Goal: Task Accomplishment & Management: Complete application form

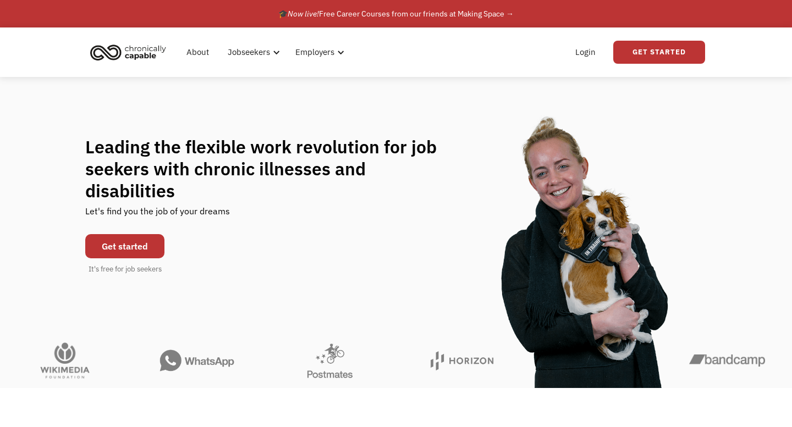
click at [145, 235] on link "Get started" at bounding box center [124, 246] width 79 height 24
click at [150, 239] on link "Get started" at bounding box center [124, 246] width 79 height 24
click at [135, 235] on link "Get started" at bounding box center [124, 246] width 79 height 24
click at [638, 54] on link "Get Started" at bounding box center [659, 52] width 92 height 23
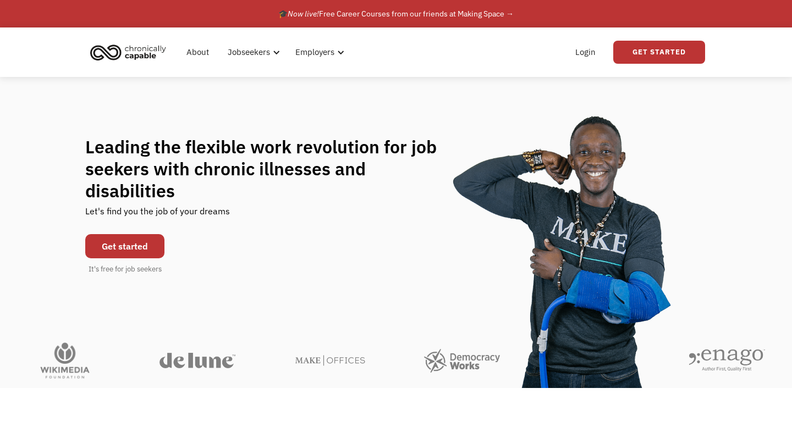
click at [157, 234] on link "Get started" at bounding box center [124, 246] width 79 height 24
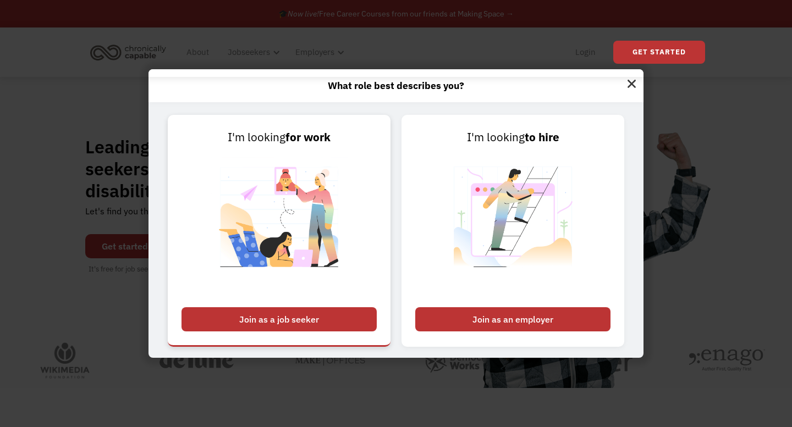
click at [276, 320] on div "Join as a job seeker" at bounding box center [278, 319] width 195 height 24
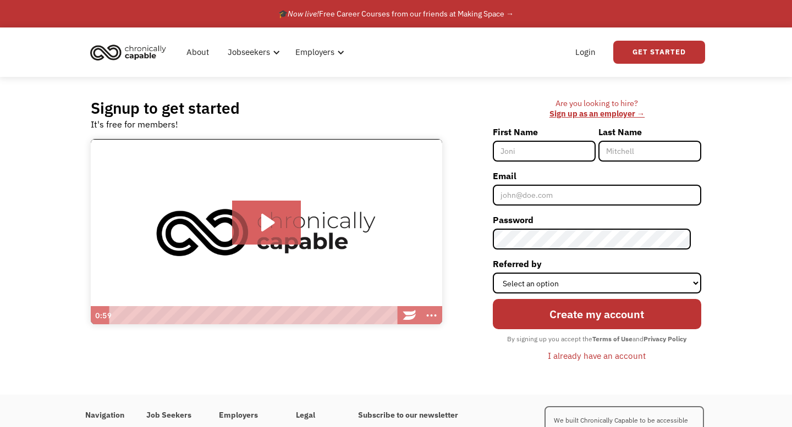
click at [539, 158] on input "First Name" at bounding box center [543, 151] width 103 height 21
type input "Ragini"
type input "Nair"
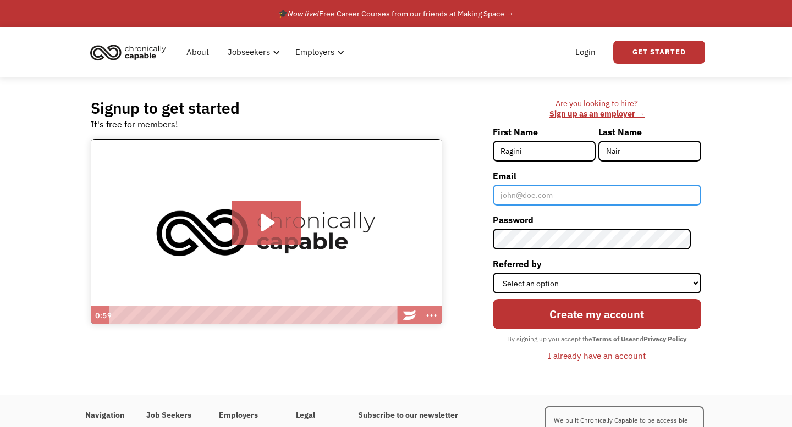
click at [571, 191] on input "Email" at bounding box center [596, 195] width 208 height 21
type input "ragininair0227@gmail.com"
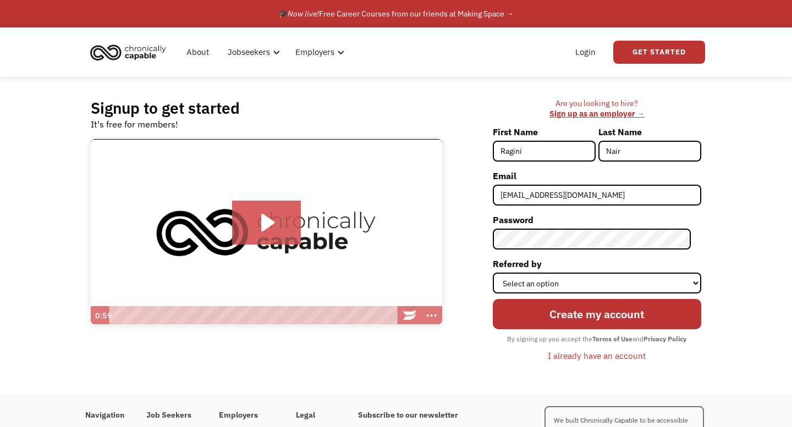
click at [662, 295] on div "Create my account By signing up you accept the Terms of Use and Privacy Policy …" at bounding box center [596, 329] width 208 height 71
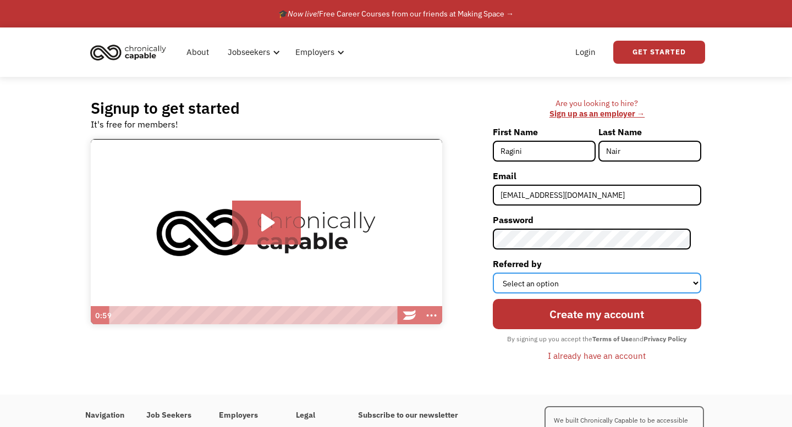
click at [661, 280] on select "Select an option Instagram Facebook Twitter Search Engine News Article Word of …" at bounding box center [596, 283] width 208 height 21
select select "Other"
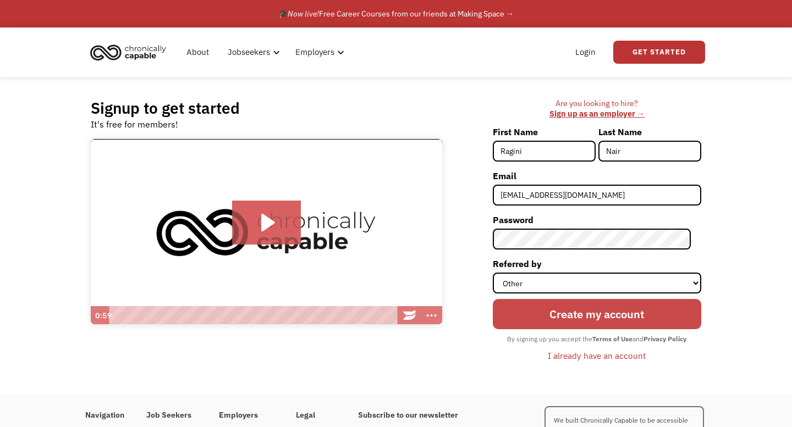
click at [591, 326] on input "Create my account" at bounding box center [596, 314] width 208 height 30
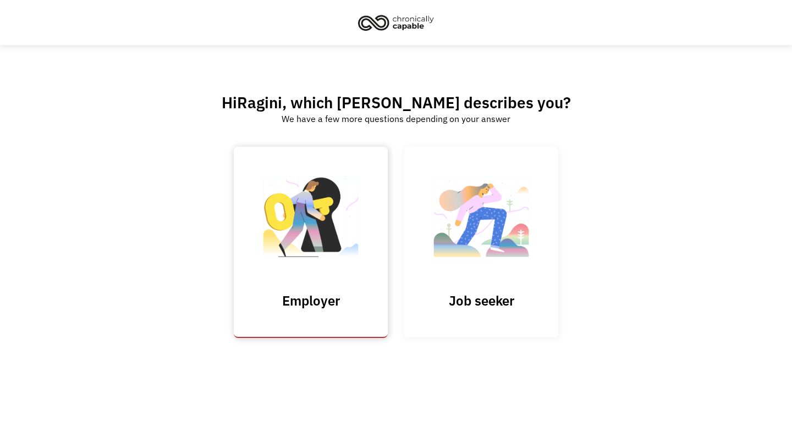
click at [355, 270] on input "Submit" at bounding box center [311, 242] width 154 height 191
type input "Please wait..."
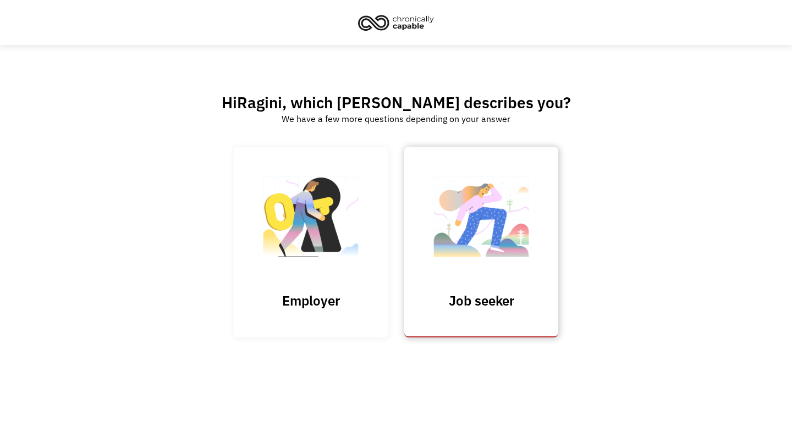
click at [444, 245] on img at bounding box center [481, 222] width 110 height 107
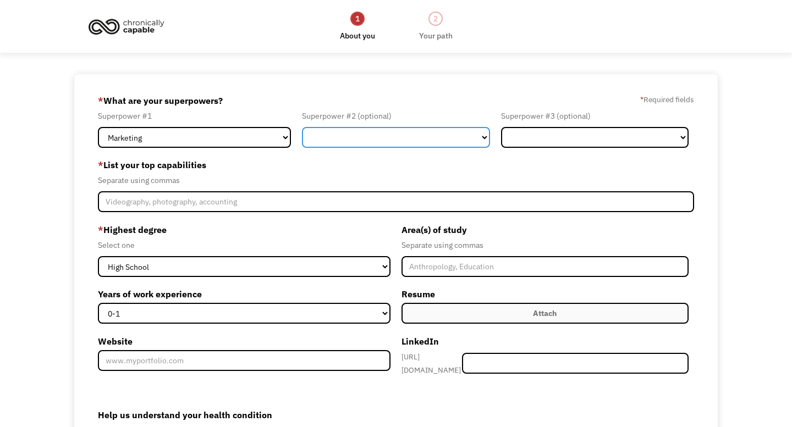
click at [372, 141] on select "Marketing Human Resources Finance Technology Operations Sales Industrial & Manu…" at bounding box center [395, 137] width 187 height 21
click at [411, 140] on select "Marketing Human Resources Finance Technology Operations Sales Industrial & Manu…" at bounding box center [395, 137] width 187 height 21
select select "Technology"
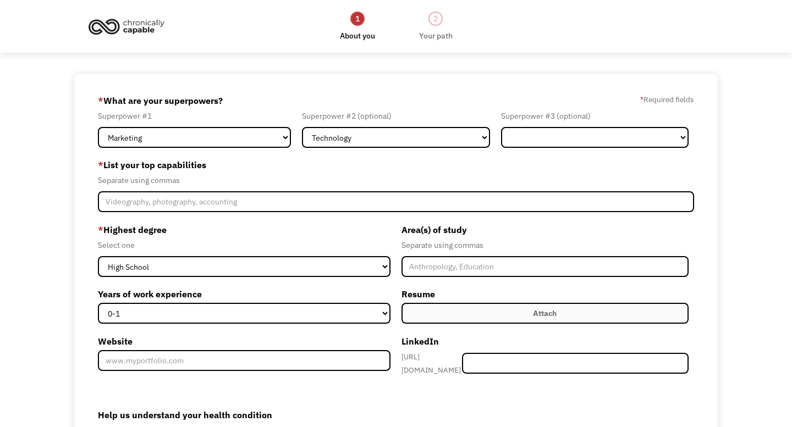
click at [576, 119] on div "Superpower #3 (optional)" at bounding box center [594, 115] width 187 height 13
click at [532, 146] on select "Marketing Human Resources Finance Technology Operations Sales Industrial & Manu…" at bounding box center [594, 137] width 187 height 21
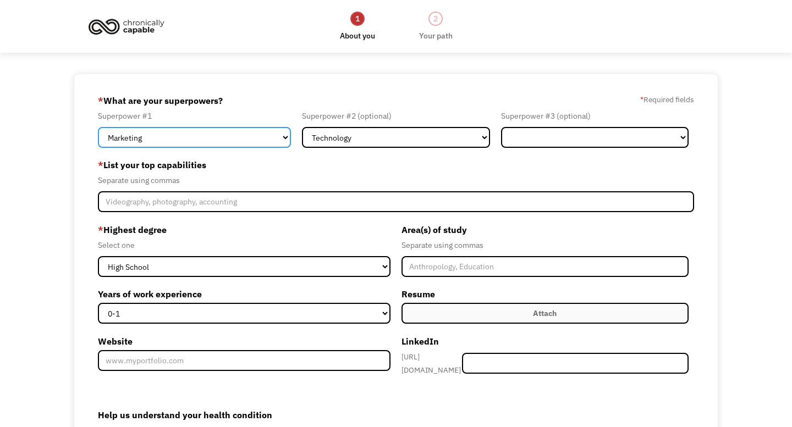
click at [248, 134] on select "Marketing Human Resources Finance Technology Operations Sales Industrial & Manu…" at bounding box center [194, 137] width 193 height 21
select select "Communications & Public Relations"
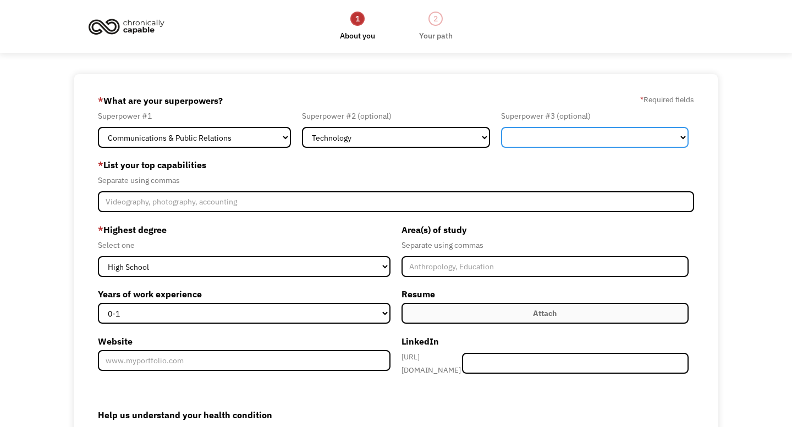
click at [566, 147] on select "Marketing Human Resources Finance Technology Operations Sales Industrial & Manu…" at bounding box center [594, 137] width 187 height 21
drag, startPoint x: 566, startPoint y: 147, endPoint x: 453, endPoint y: 156, distance: 113.0
click at [453, 156] on form "68cdc265fa1ba794ae617de1 ragininair0227@gmail.com Ragini Nair Other * What are …" at bounding box center [396, 316] width 596 height 448
click at [562, 137] on select "Marketing Human Resources Finance Technology Operations Sales Industrial & Manu…" at bounding box center [594, 137] width 187 height 21
select select "Marketing"
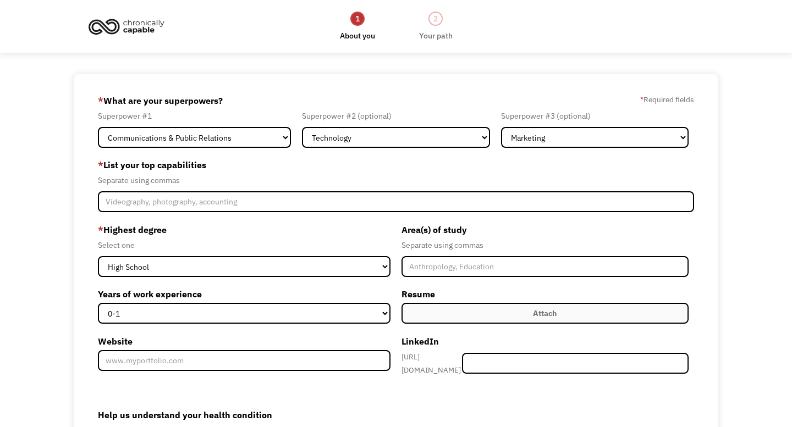
click at [460, 165] on label "* List your top capabilities" at bounding box center [396, 165] width 596 height 18
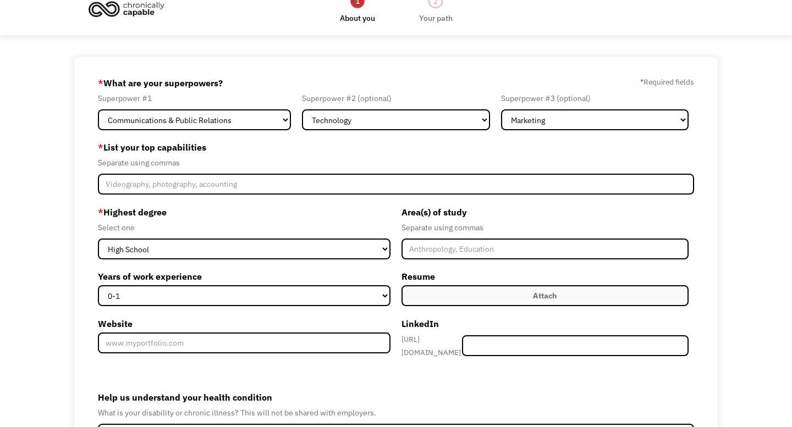
scroll to position [24, 0]
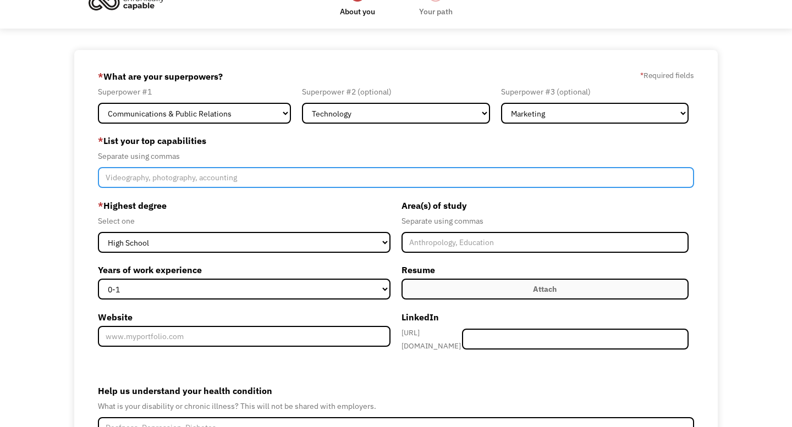
click at [344, 179] on input "Member-Create-Step1" at bounding box center [396, 177] width 596 height 21
type input "Strategic thinking, leadership, organizational skills, project management"
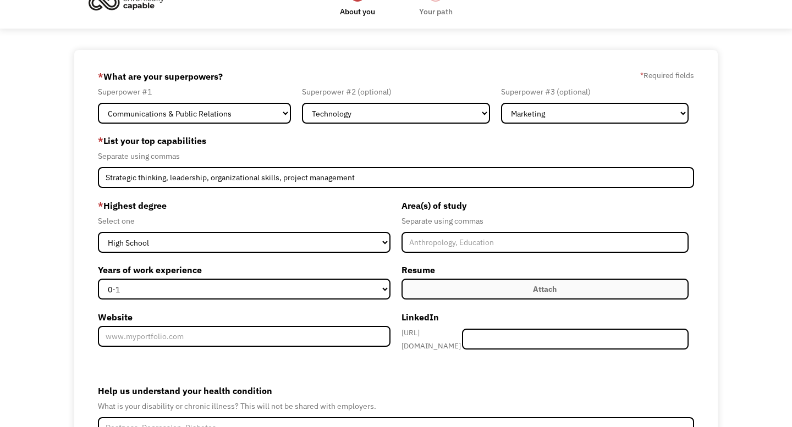
click at [320, 213] on label "* Highest degree" at bounding box center [244, 206] width 292 height 18
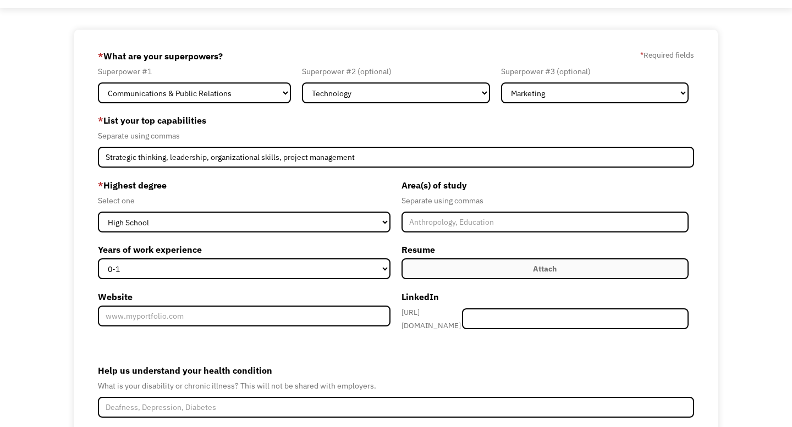
scroll to position [49, 0]
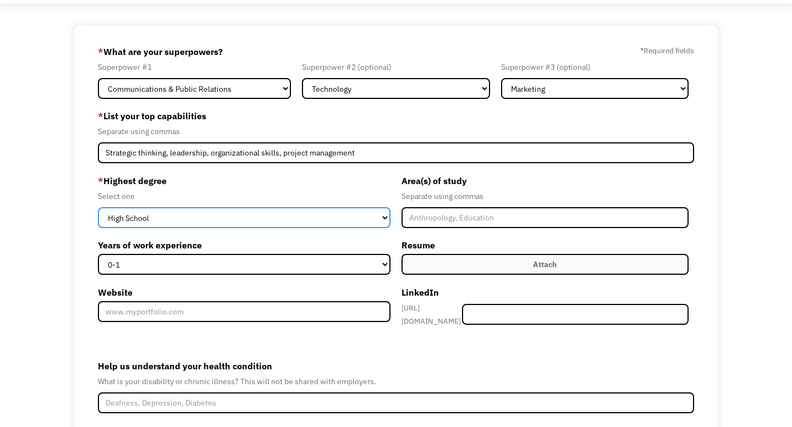
click at [294, 218] on select "High School Associates Bachelors Master's PhD" at bounding box center [244, 217] width 292 height 21
select select "bachelors"
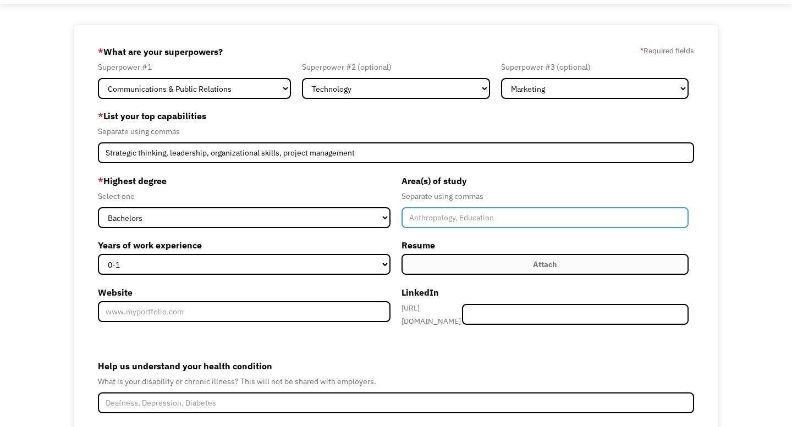
click at [459, 215] on input "Member-Create-Step1" at bounding box center [544, 217] width 287 height 21
type input "Business Administration"
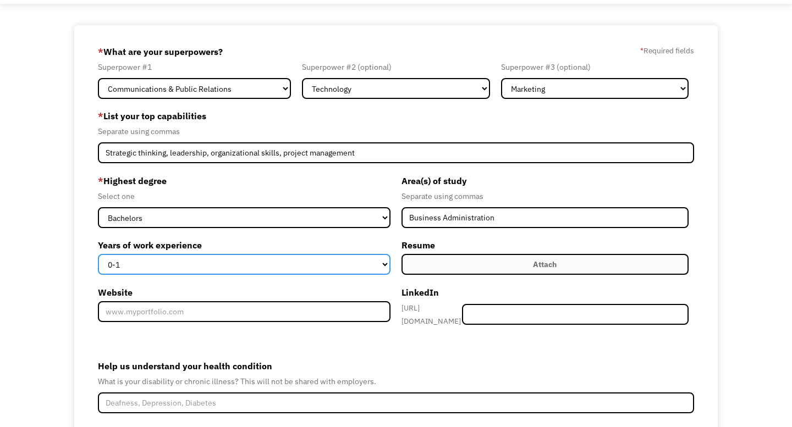
click at [368, 265] on select "0-1 2-4 5-10 11-15 15+" at bounding box center [244, 264] width 292 height 21
select select "2-4"
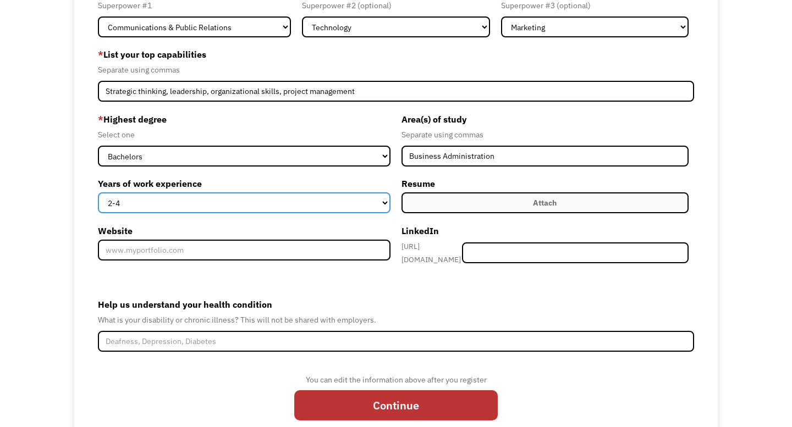
scroll to position [113, 0]
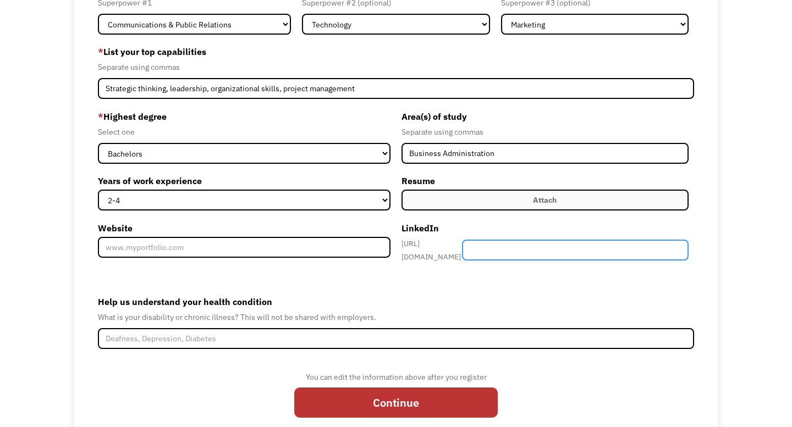
click at [571, 248] on input "Member-Create-Step1" at bounding box center [575, 250] width 226 height 21
type input "ragininair"
click at [493, 304] on label "Help us understand your health condition" at bounding box center [396, 302] width 596 height 18
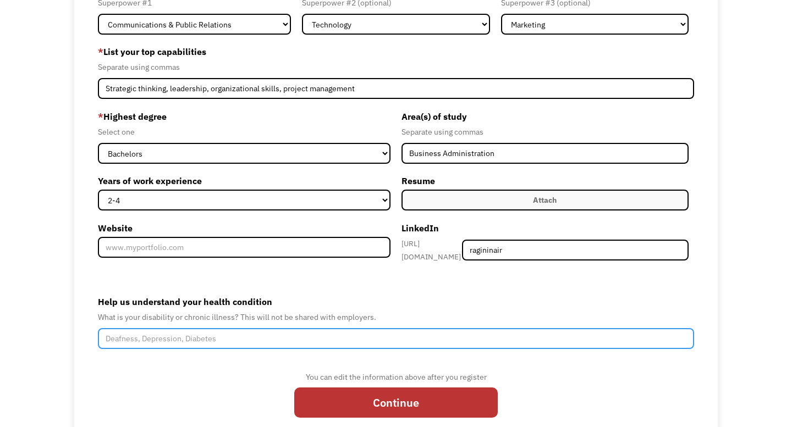
click at [493, 328] on input "Help us understand your health condition" at bounding box center [396, 338] width 596 height 21
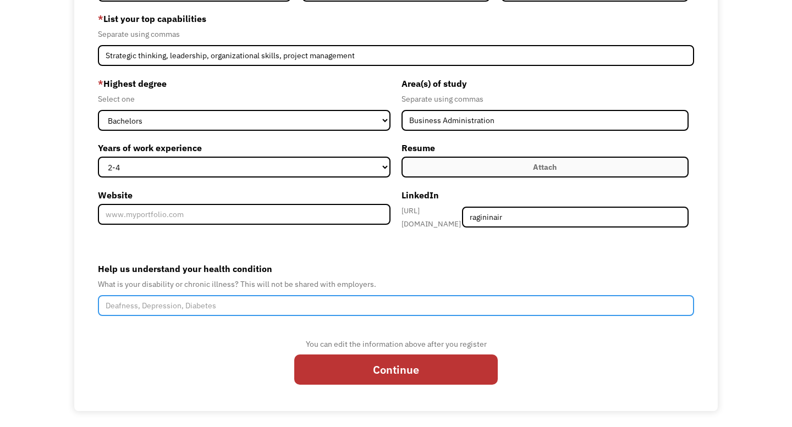
click at [324, 297] on input "Help us understand your health condition" at bounding box center [396, 305] width 596 height 21
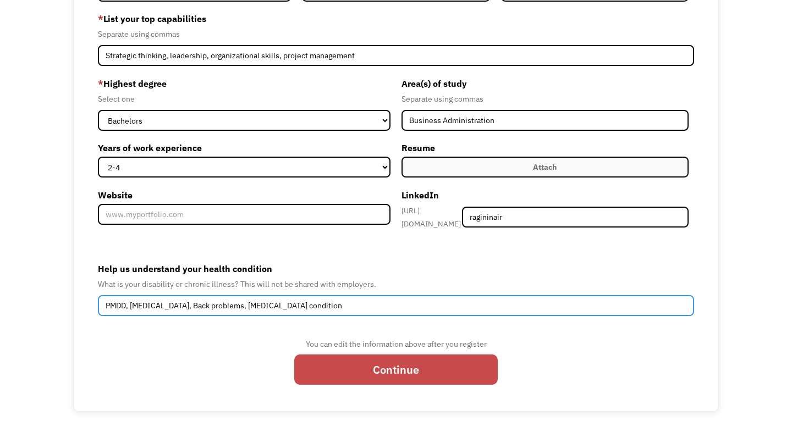
type input "PMDD, Depression, Back problems, Autoimmune condition"
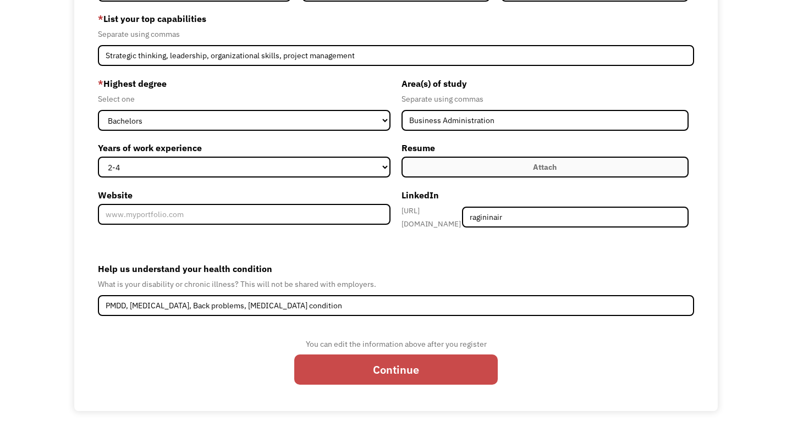
click at [357, 359] on input "Continue" at bounding box center [395, 370] width 203 height 30
type input "Please wait..."
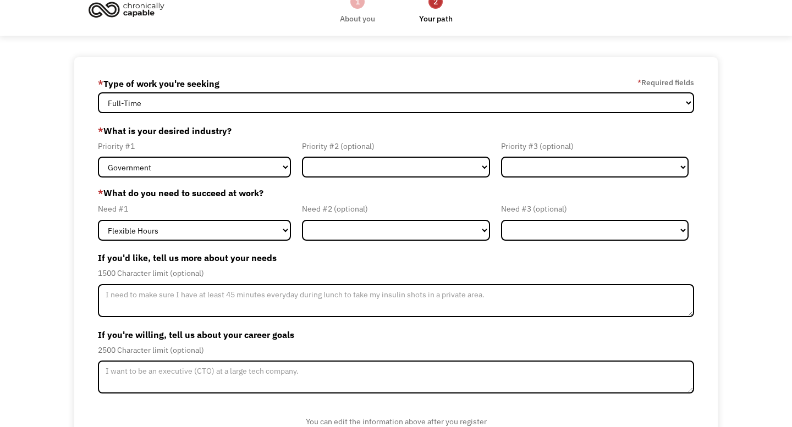
scroll to position [20, 0]
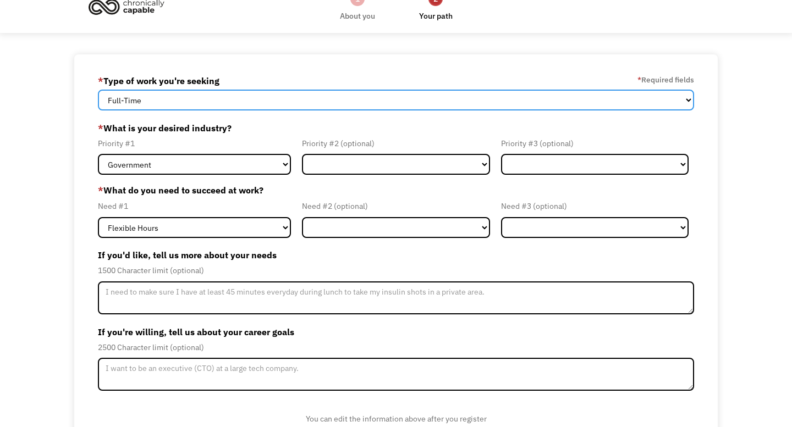
click at [400, 97] on select "Full-Time Part-Time Both Full-Time and Part-Time" at bounding box center [396, 100] width 596 height 21
select select "part-time"
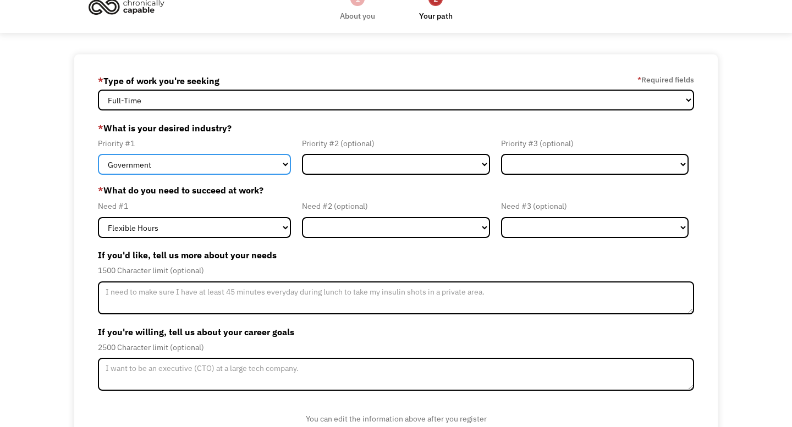
click at [281, 164] on select "Government Finance & Insurance Health & Social Care Tech & Engineering Creative…" at bounding box center [194, 164] width 193 height 21
select select "Creative & Design"
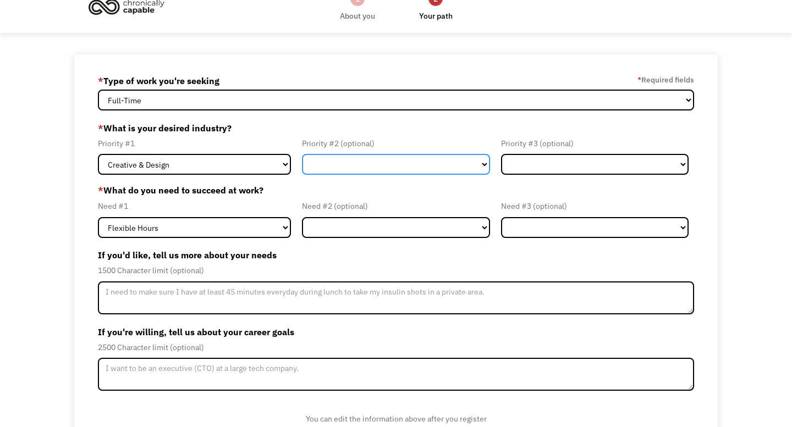
click at [344, 156] on select "Government Finance & Insurance Health & Social Care Tech & Engineering Creative…" at bounding box center [395, 164] width 187 height 21
select select "Health & Social Care"
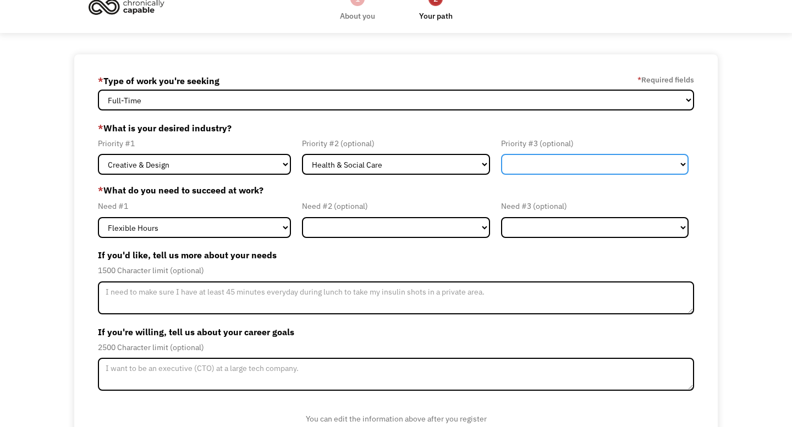
click at [516, 167] on select "Government Finance & Insurance Health & Social Care Tech & Engineering Creative…" at bounding box center [594, 164] width 187 height 21
select select "Administrative"
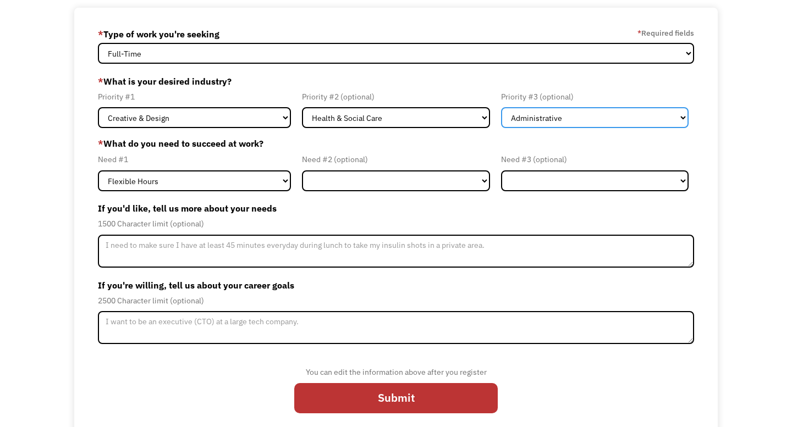
scroll to position [79, 0]
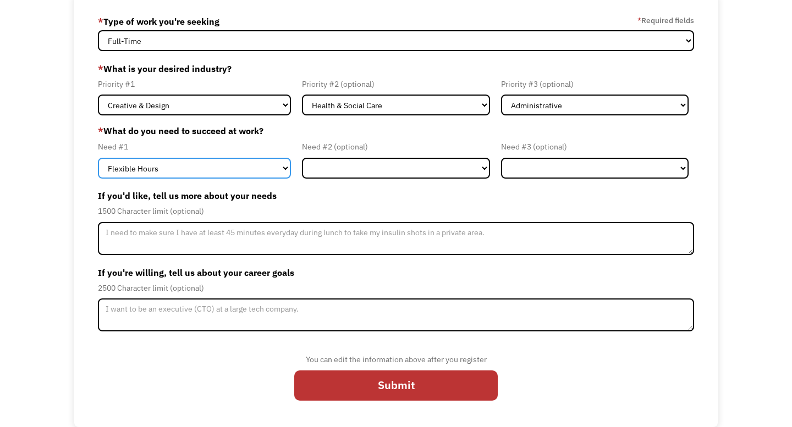
click at [265, 169] on select "Flexible Hours Remote Work Service Animal On-site Accommodations Visual Support…" at bounding box center [194, 168] width 193 height 21
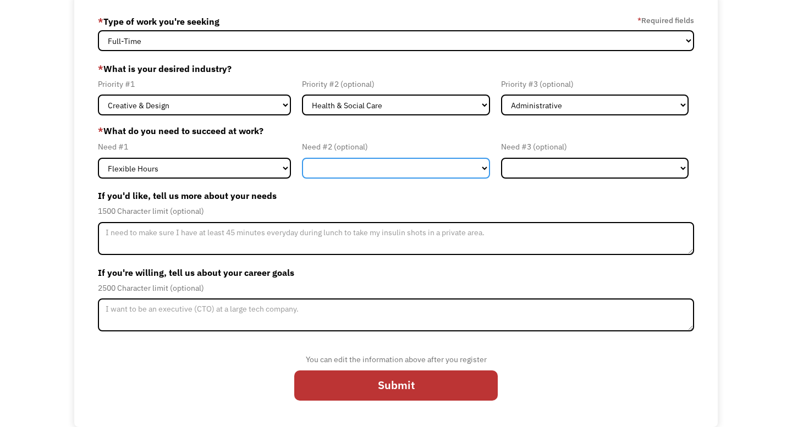
click at [364, 163] on select "Flexible Hours Remote Work Service Animal On-site Accommodations Visual Support…" at bounding box center [395, 168] width 187 height 21
select select "Remote Work"
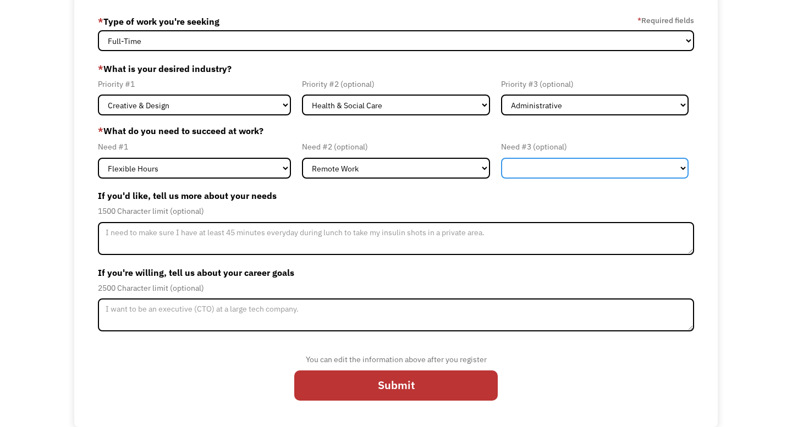
click at [566, 162] on select "Flexible Hours Remote Work Service Animal On-site Accommodations Visual Support…" at bounding box center [594, 168] width 187 height 21
select select "On-site Accommodations"
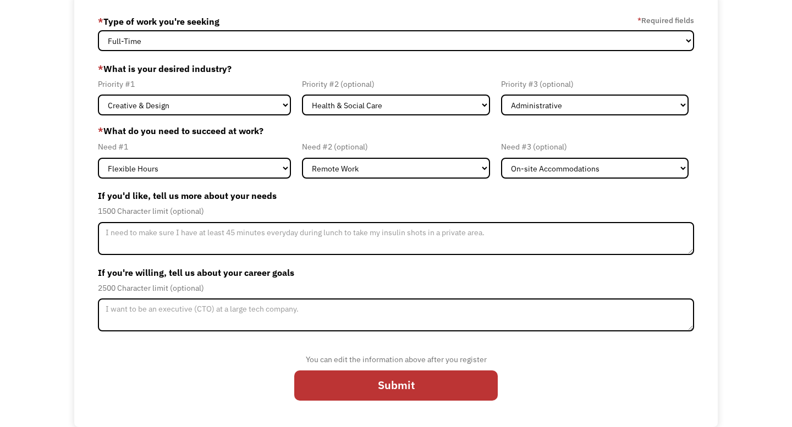
click at [501, 217] on div "1500 Character limit (optional)" at bounding box center [396, 210] width 596 height 13
click at [380, 273] on label "If you're willing, tell us about your career goals" at bounding box center [396, 273] width 596 height 18
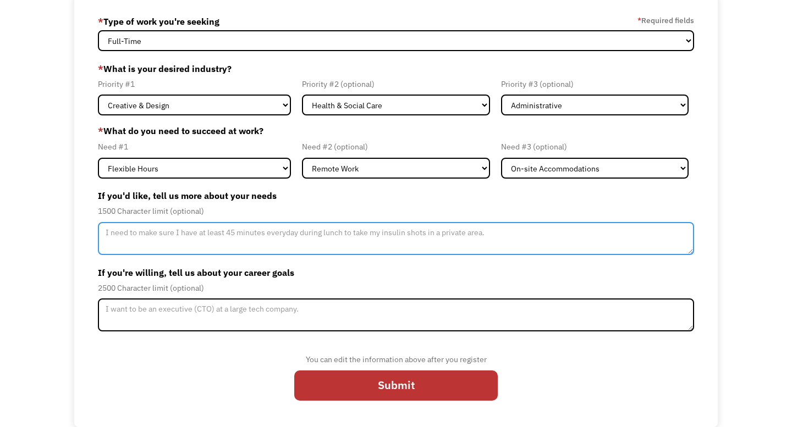
click at [391, 236] on textarea "Member-Update-Form-Step2" at bounding box center [396, 238] width 596 height 33
type textarea "I need an employer who is flexible in case I need to take a day off for my flar…"
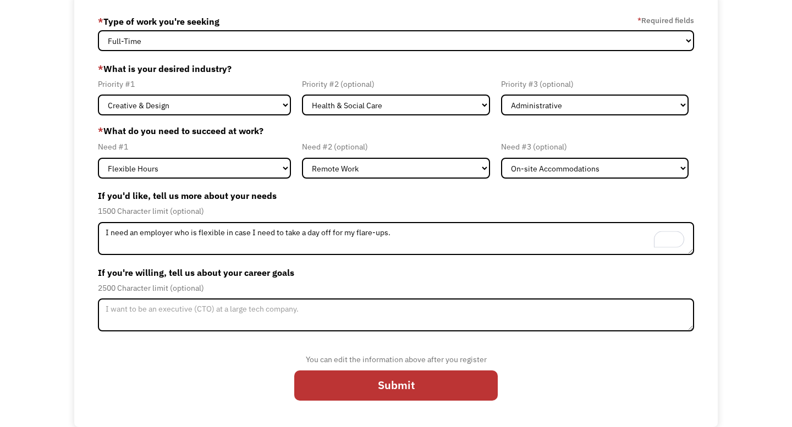
click at [384, 278] on label "If you're willing, tell us about your career goals" at bounding box center [396, 273] width 596 height 18
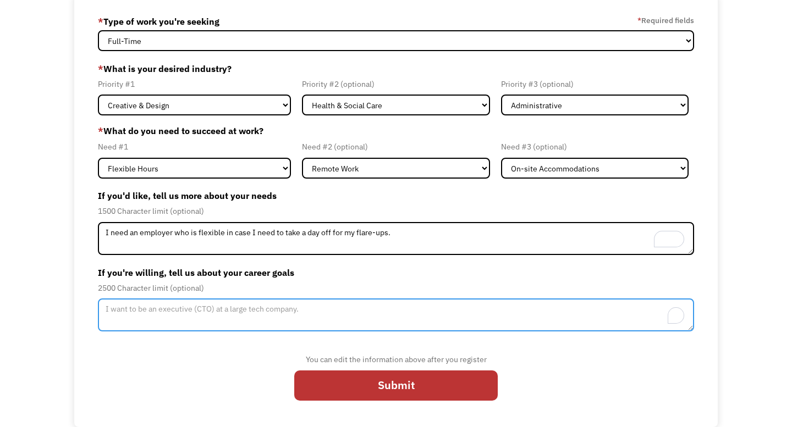
click at [372, 319] on textarea "To enrich screen reader interactions, please activate Accessibility in Grammarl…" at bounding box center [396, 314] width 596 height 33
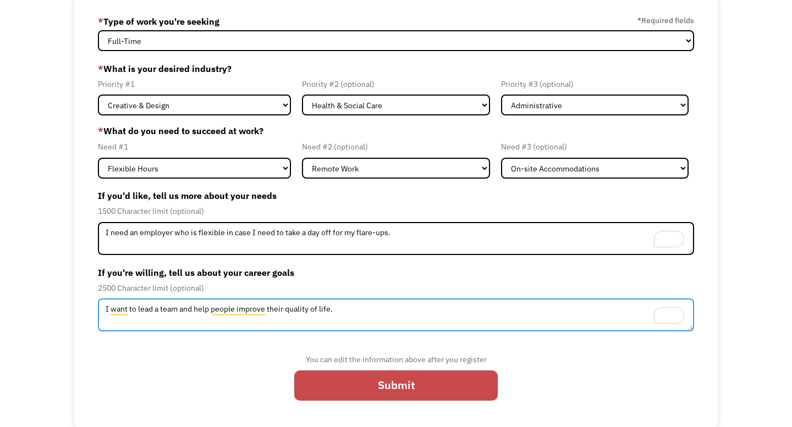
type textarea "I want to lead a team and help people improve their quality of life."
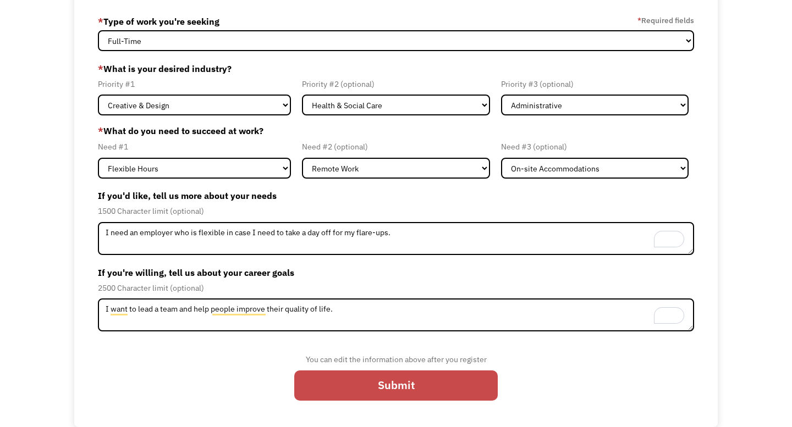
click at [307, 381] on input "Submit" at bounding box center [395, 385] width 203 height 30
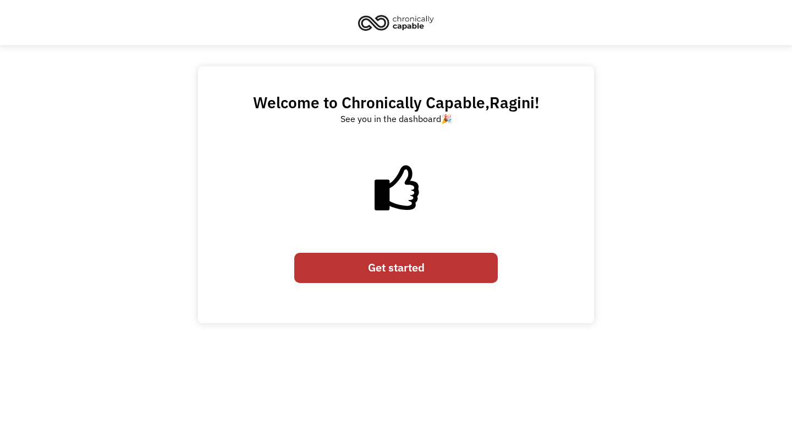
click at [365, 272] on link "Get started" at bounding box center [395, 268] width 203 height 30
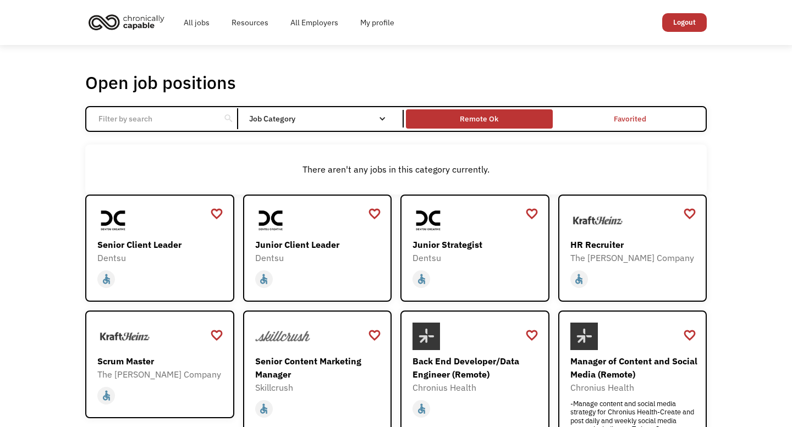
click at [465, 120] on div "Remote Ok" at bounding box center [479, 118] width 38 height 13
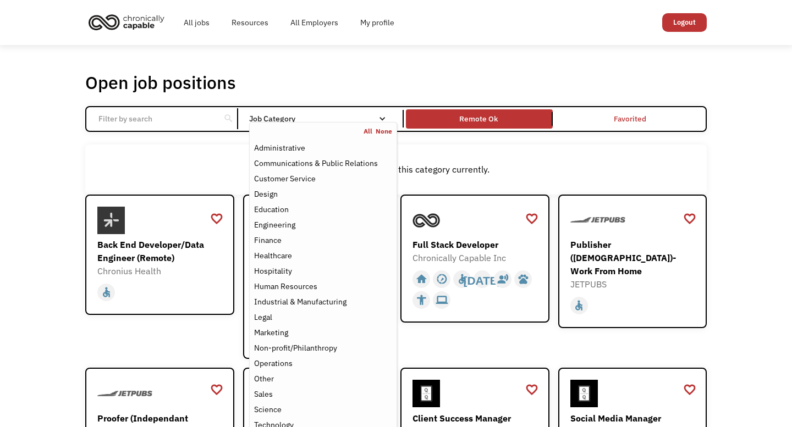
click at [383, 125] on nav "All None Administrative Communications & Public Relations Customer Service Desi…" at bounding box center [323, 287] width 148 height 331
click at [370, 122] on nav "All None Administrative Communications & Public Relations Customer Service Desi…" at bounding box center [323, 287] width 148 height 331
click at [345, 349] on div "Non-profit/Philanthropy" at bounding box center [323, 347] width 138 height 13
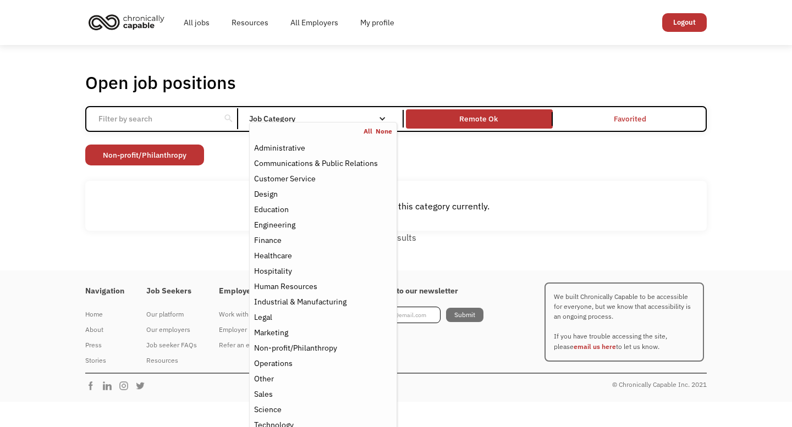
click at [757, 250] on div "Open job positions You have X liked items Search search Filter by category Admi…" at bounding box center [396, 157] width 792 height 225
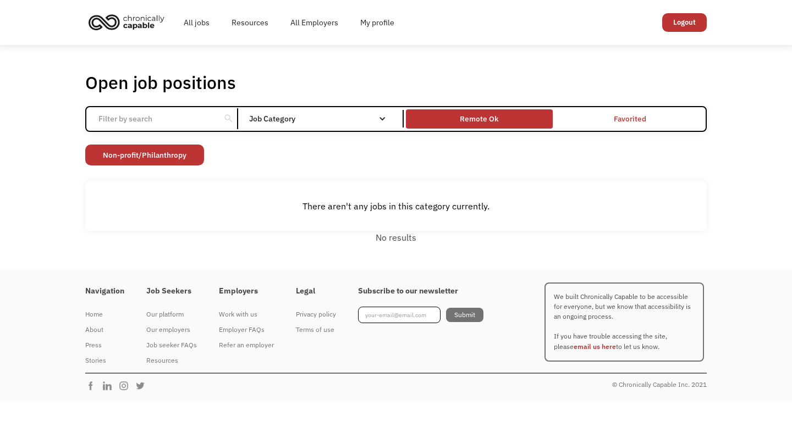
click at [519, 120] on div "Remote Ok" at bounding box center [479, 119] width 146 height 14
click at [459, 118] on div "Remote Ok" at bounding box center [479, 119] width 146 height 14
click at [472, 113] on div "Remote Ok" at bounding box center [479, 118] width 38 height 13
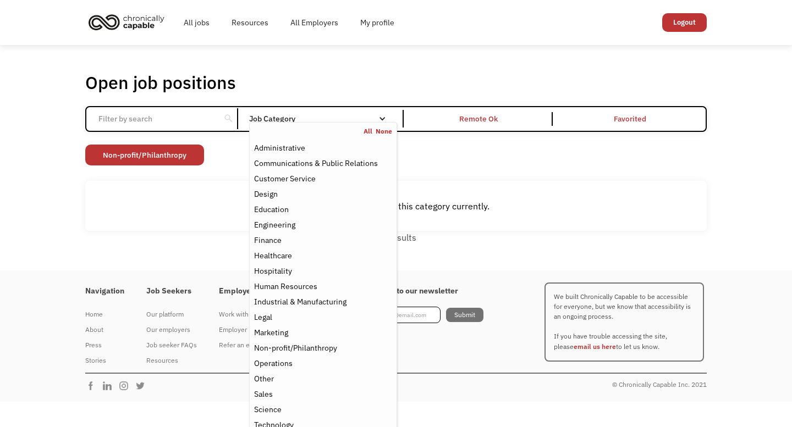
click at [300, 121] on div "Job Category" at bounding box center [323, 119] width 148 height 8
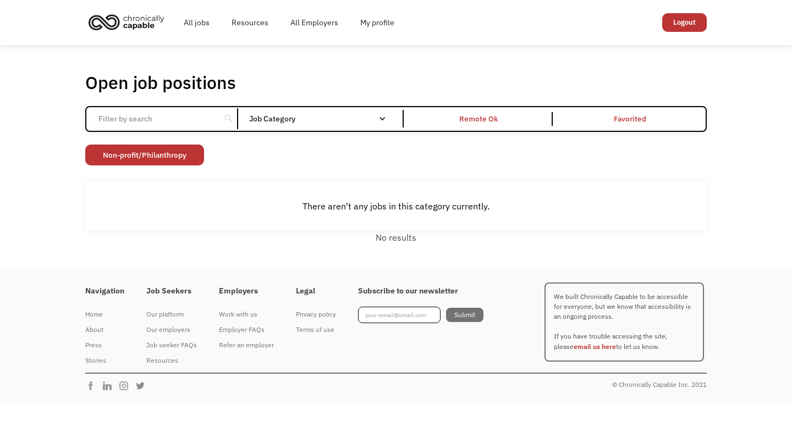
click at [300, 121] on div "Job Category" at bounding box center [323, 119] width 148 height 8
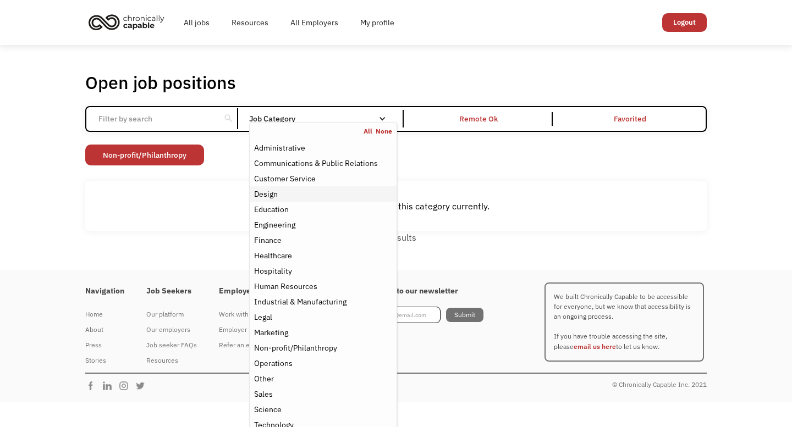
click at [295, 195] on div "Design" at bounding box center [323, 193] width 138 height 13
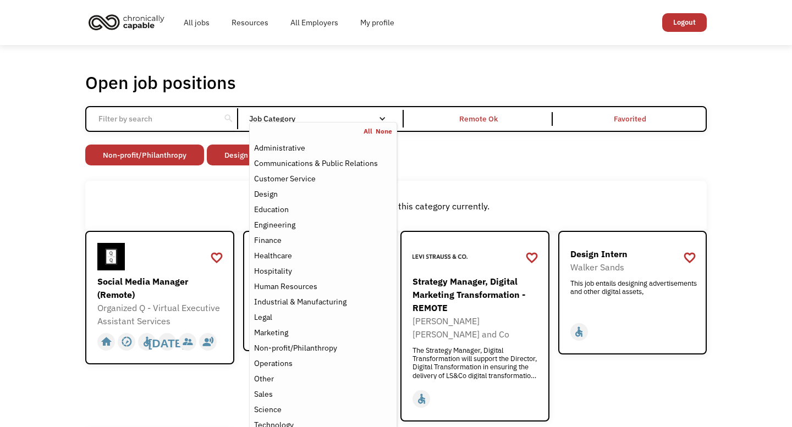
click at [754, 153] on div "Open job positions You have X liked items Search search Filter by category Admi…" at bounding box center [396, 326] width 792 height 563
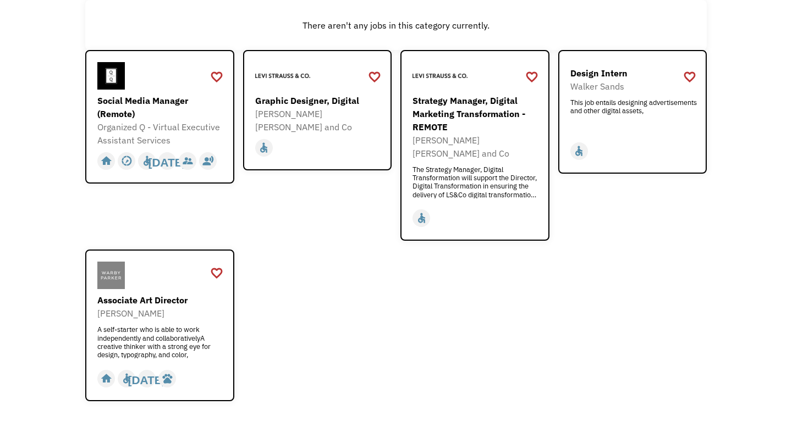
scroll to position [180, 0]
click at [483, 166] on div "The Strategy Manager, Digital Transformation will support the Director, Digital…" at bounding box center [476, 182] width 128 height 33
click at [623, 113] on div "This job entails designing advertisements and other digital assets," at bounding box center [634, 115] width 128 height 33
click at [188, 97] on div "Social Media Manager (Remote)" at bounding box center [161, 108] width 128 height 26
click at [153, 332] on div "A self-starter who is able to work independently and collaborativelyA creative …" at bounding box center [161, 342] width 128 height 33
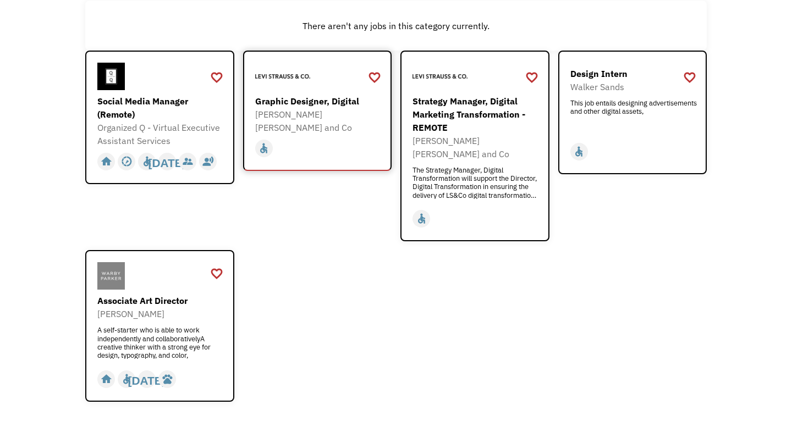
scroll to position [0, 0]
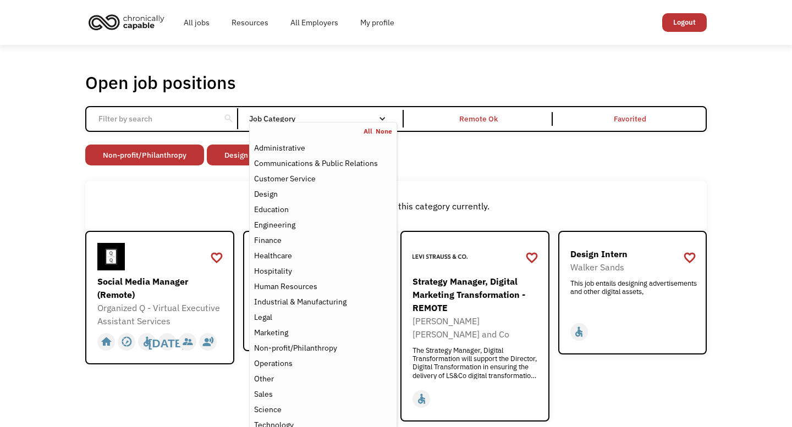
click at [372, 118] on div "Job Category" at bounding box center [323, 119] width 148 height 8
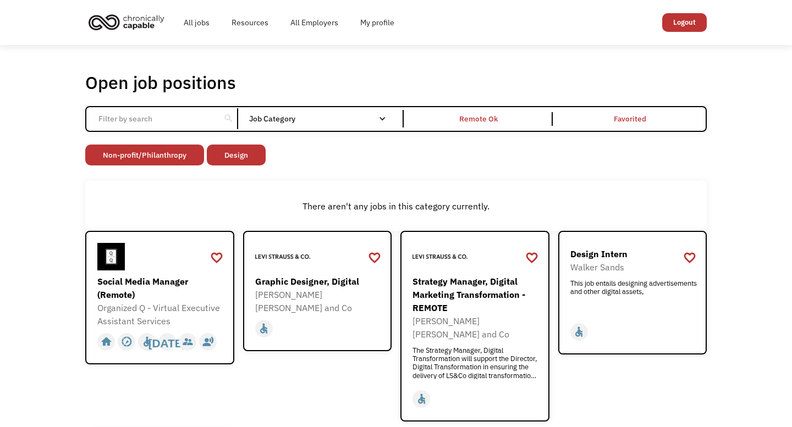
click at [372, 118] on div "Job Category" at bounding box center [323, 119] width 148 height 8
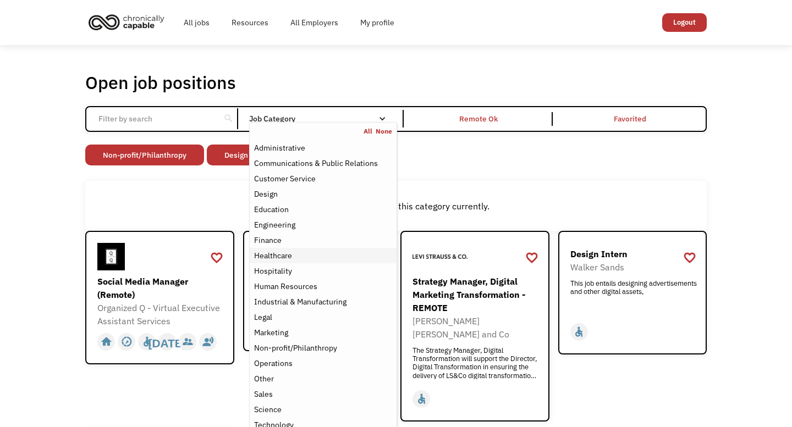
click at [344, 256] on div "Healthcare" at bounding box center [323, 255] width 138 height 13
click at [319, 271] on div "Hospitality" at bounding box center [323, 270] width 138 height 13
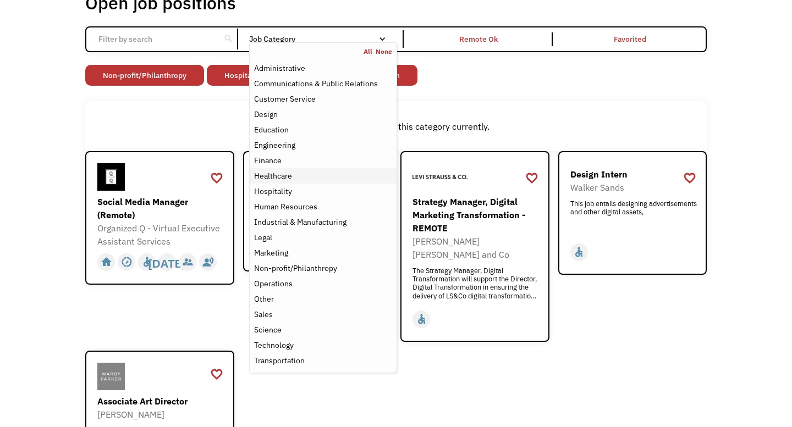
scroll to position [90, 0]
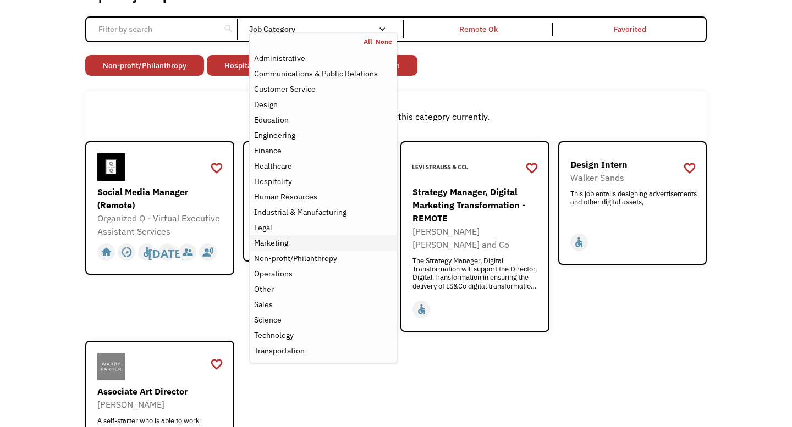
click at [347, 247] on div "Marketing" at bounding box center [323, 242] width 138 height 13
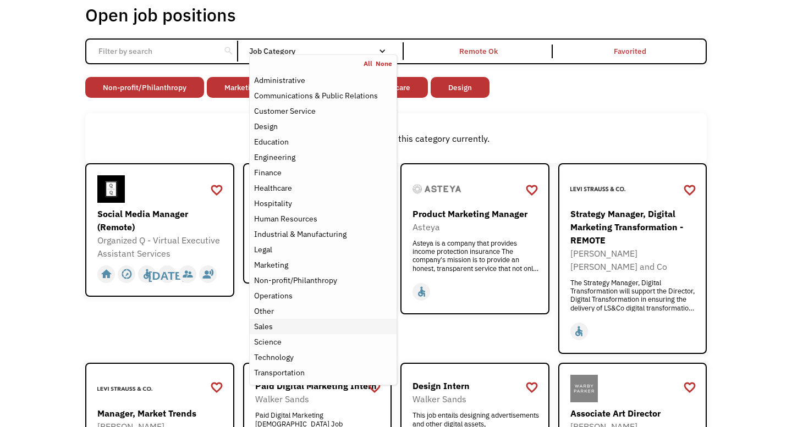
scroll to position [62, 0]
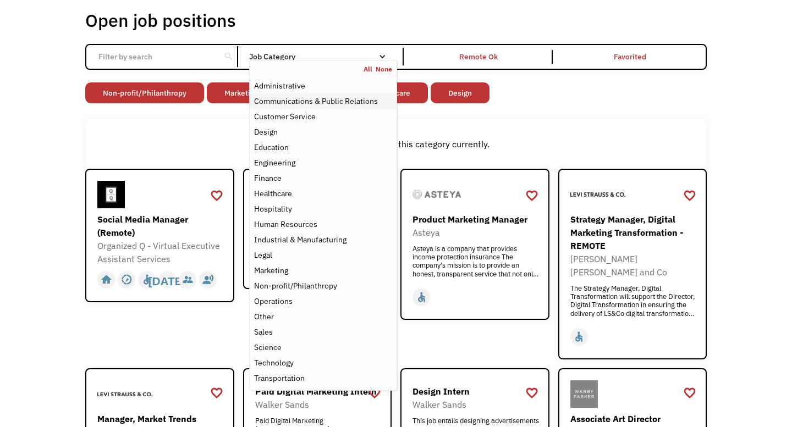
click at [367, 99] on div "Communications & Public Relations" at bounding box center [316, 101] width 124 height 13
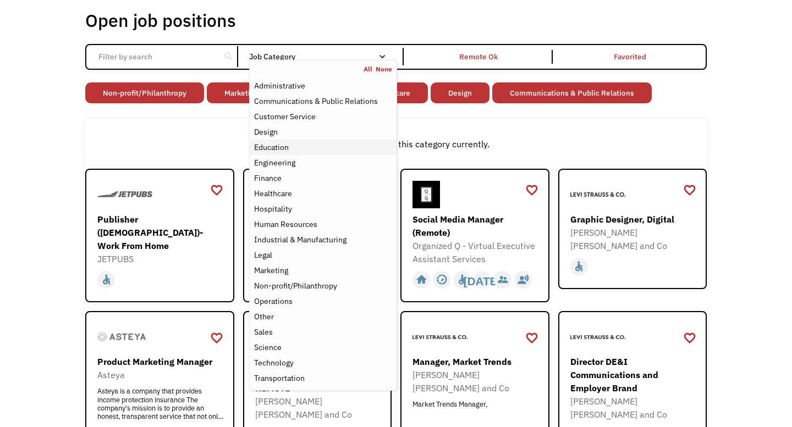
click at [352, 150] on div "Education" at bounding box center [323, 147] width 138 height 13
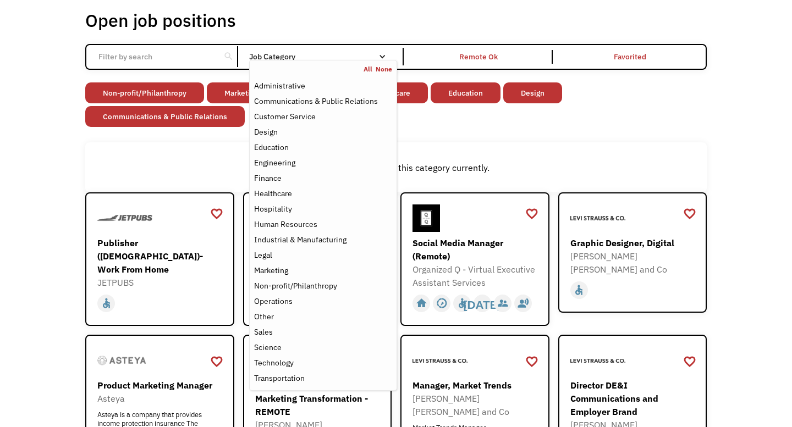
click at [705, 158] on div "There aren't any jobs in this category currently." at bounding box center [395, 167] width 621 height 50
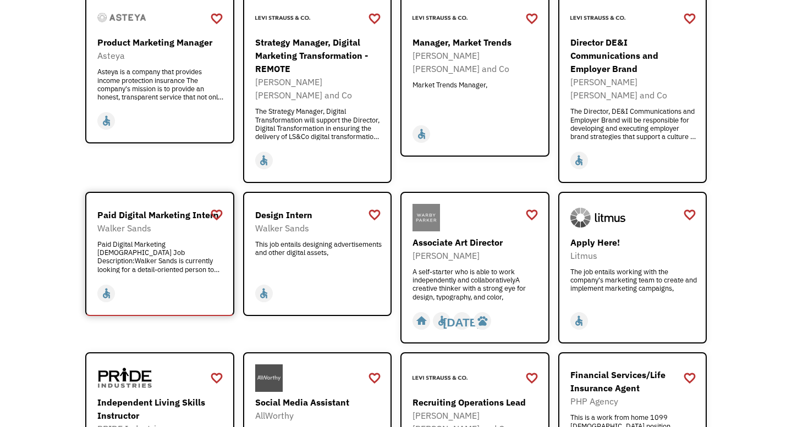
scroll to position [386, 0]
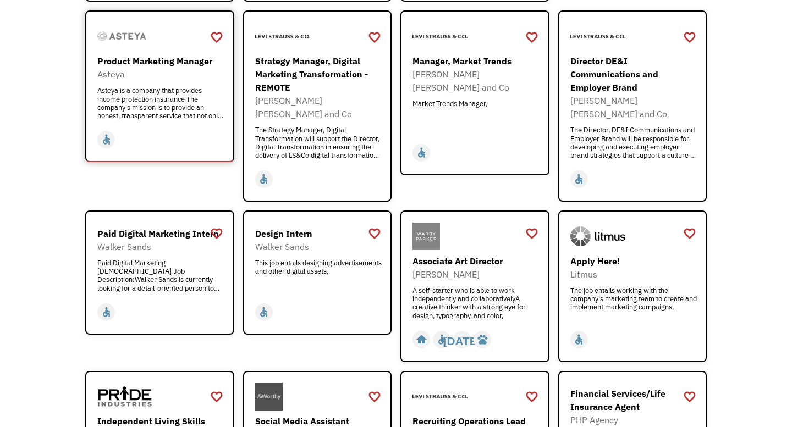
click at [185, 109] on div "Asteya is a company that provides income protection insurance The company's mis…" at bounding box center [161, 102] width 128 height 33
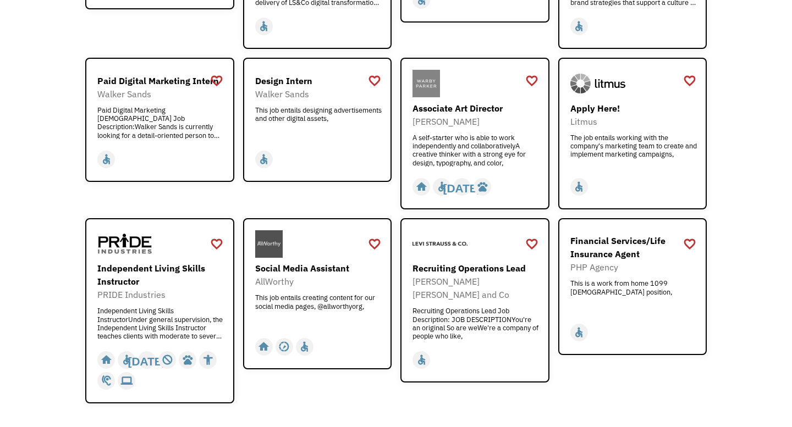
scroll to position [544, 0]
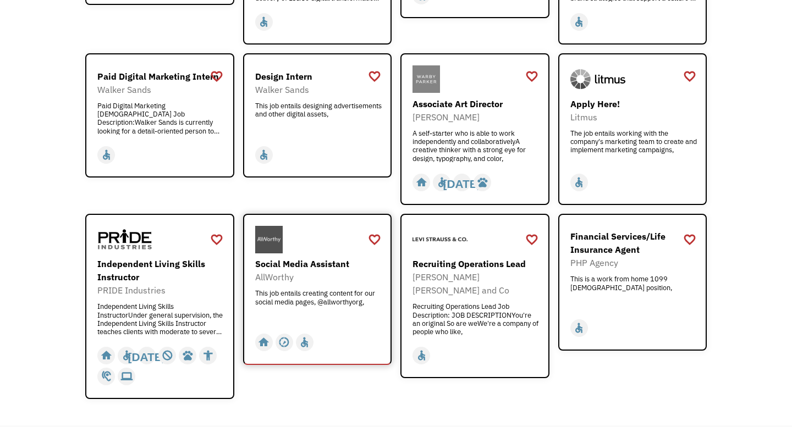
click at [276, 232] on img at bounding box center [268, 239] width 27 height 27
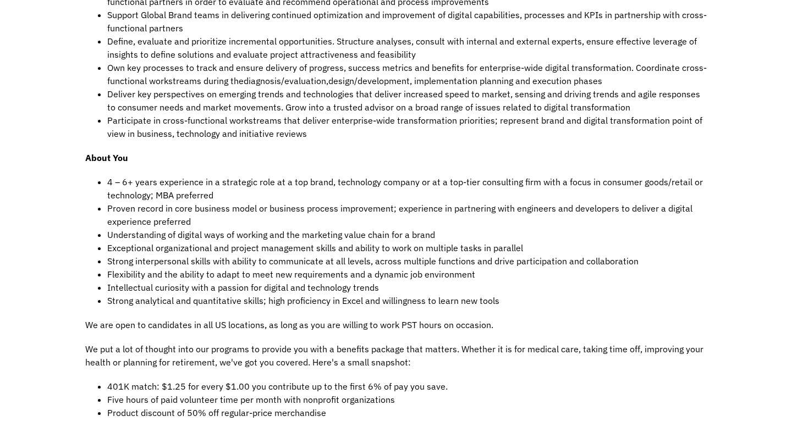
scroll to position [589, 0]
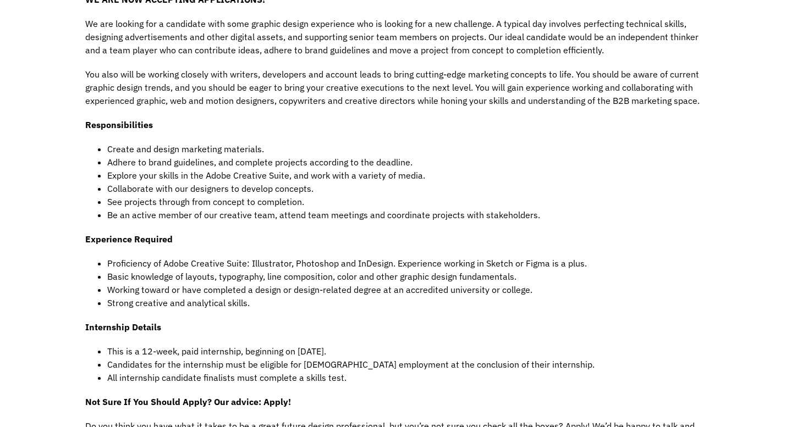
scroll to position [487, 0]
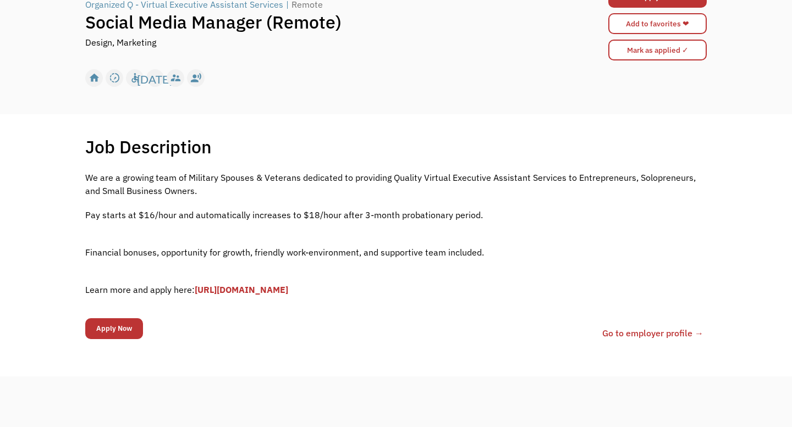
scroll to position [97, 0]
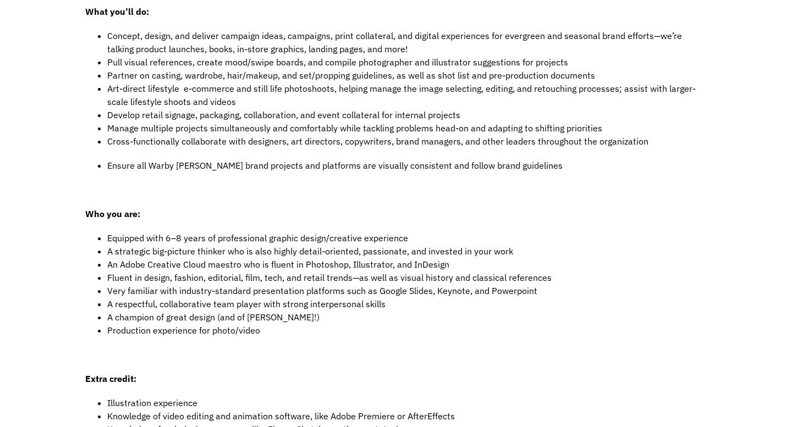
scroll to position [394, 0]
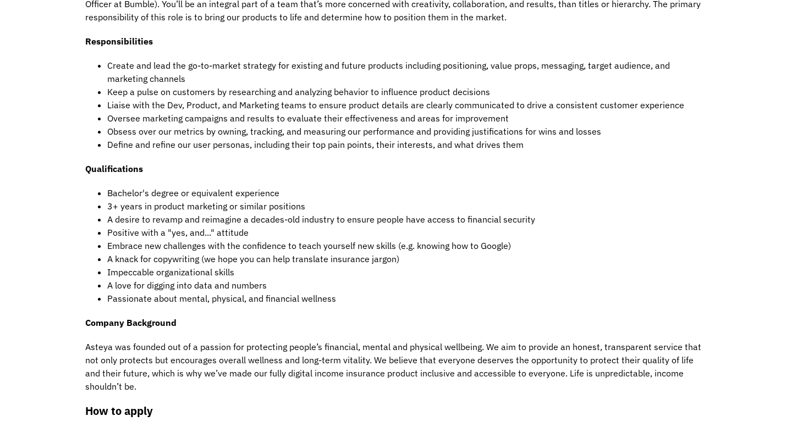
scroll to position [330, 0]
